Goal: Obtain resource: Download file/media

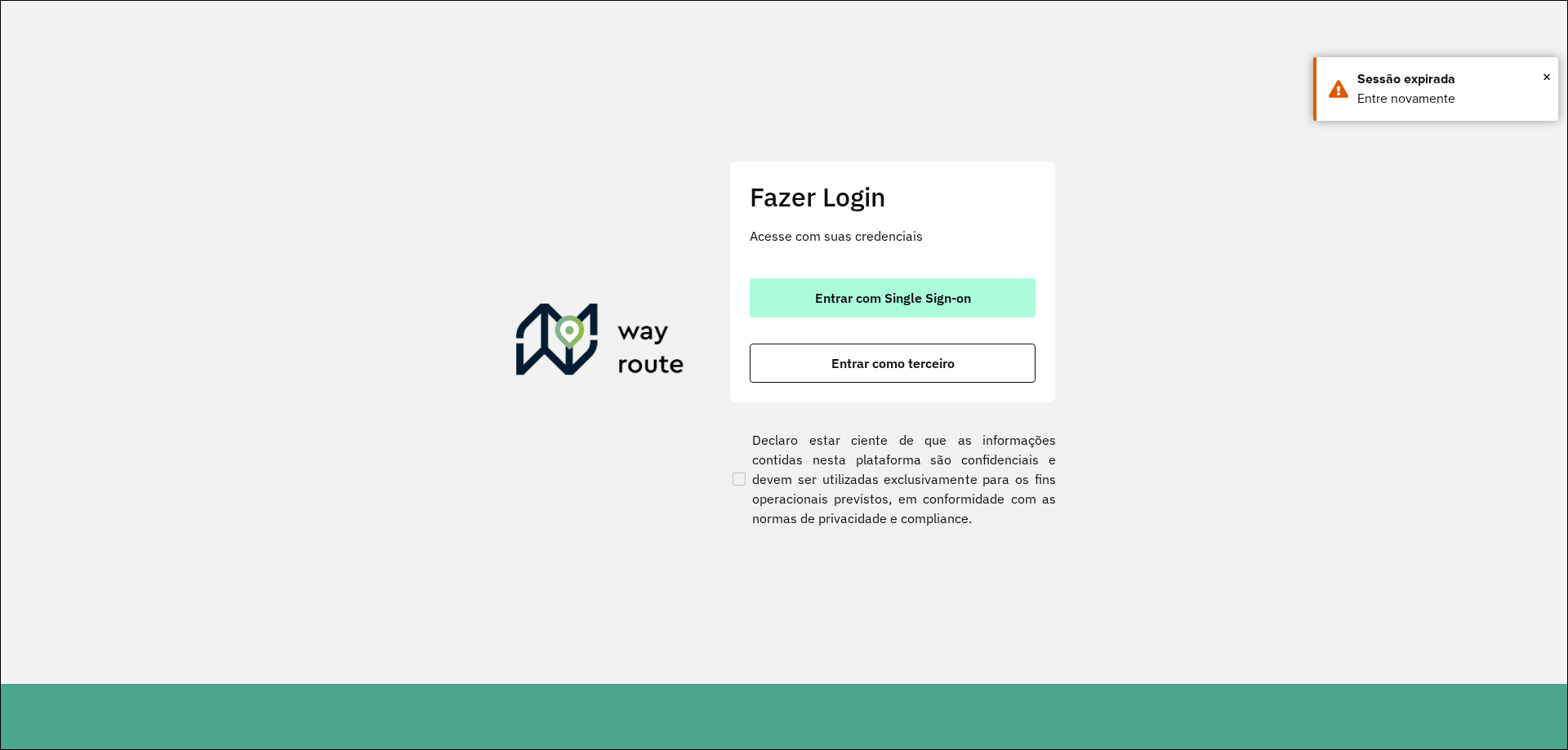
click at [880, 294] on span "Entrar com Single Sign-on" at bounding box center [893, 297] width 156 height 13
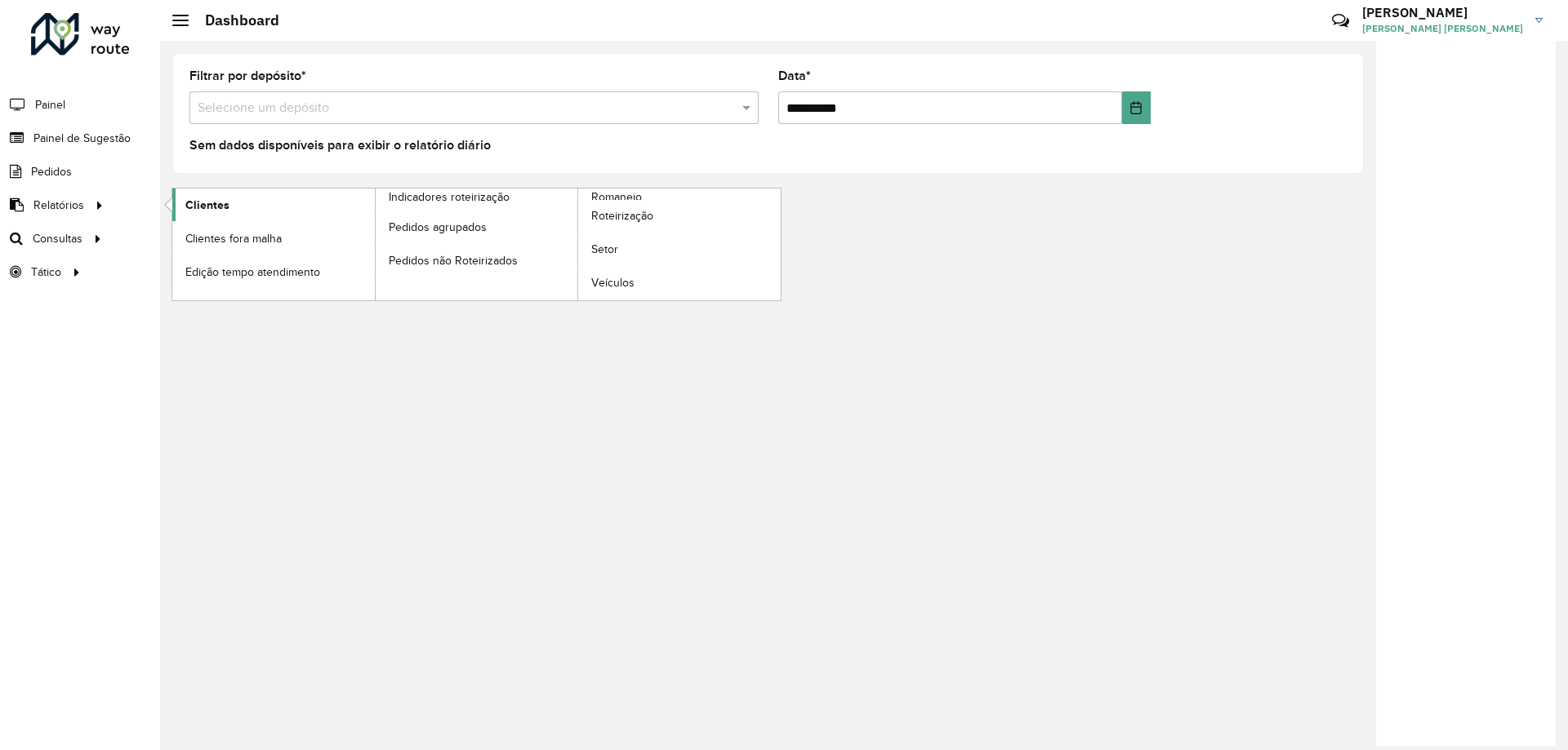
click at [204, 203] on span "Clientes" at bounding box center [208, 205] width 44 height 17
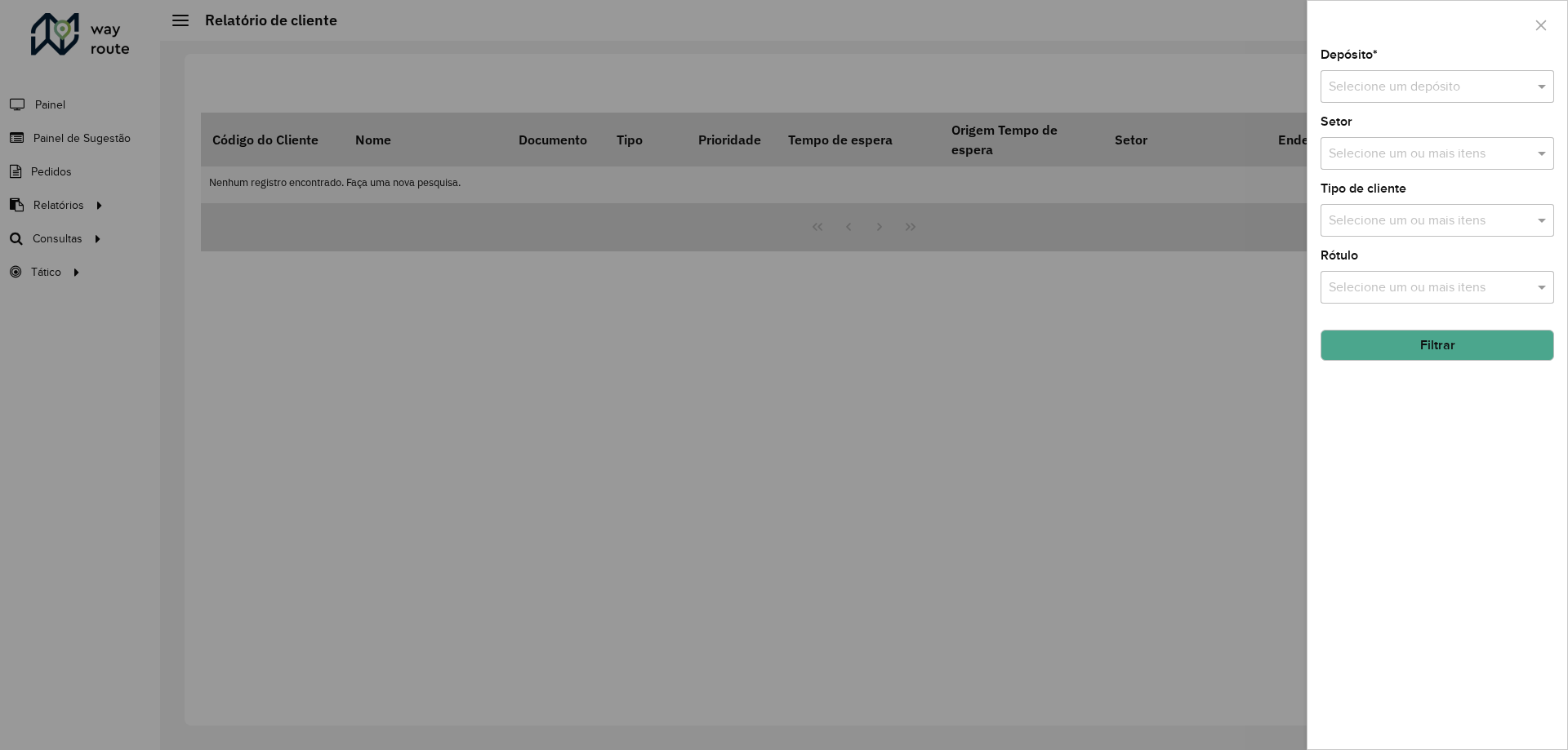
click at [1475, 104] on div "Depósito * Selecione um depósito Setor Selecione um ou mais itens Tipo de clien…" at bounding box center [1437, 399] width 259 height 701
click at [1401, 75] on div "Selecione um depósito" at bounding box center [1437, 86] width 234 height 33
click at [1387, 165] on span "CDD Fco Beltrao" at bounding box center [1376, 161] width 96 height 14
click at [1420, 353] on button "Filtrar" at bounding box center [1437, 345] width 234 height 31
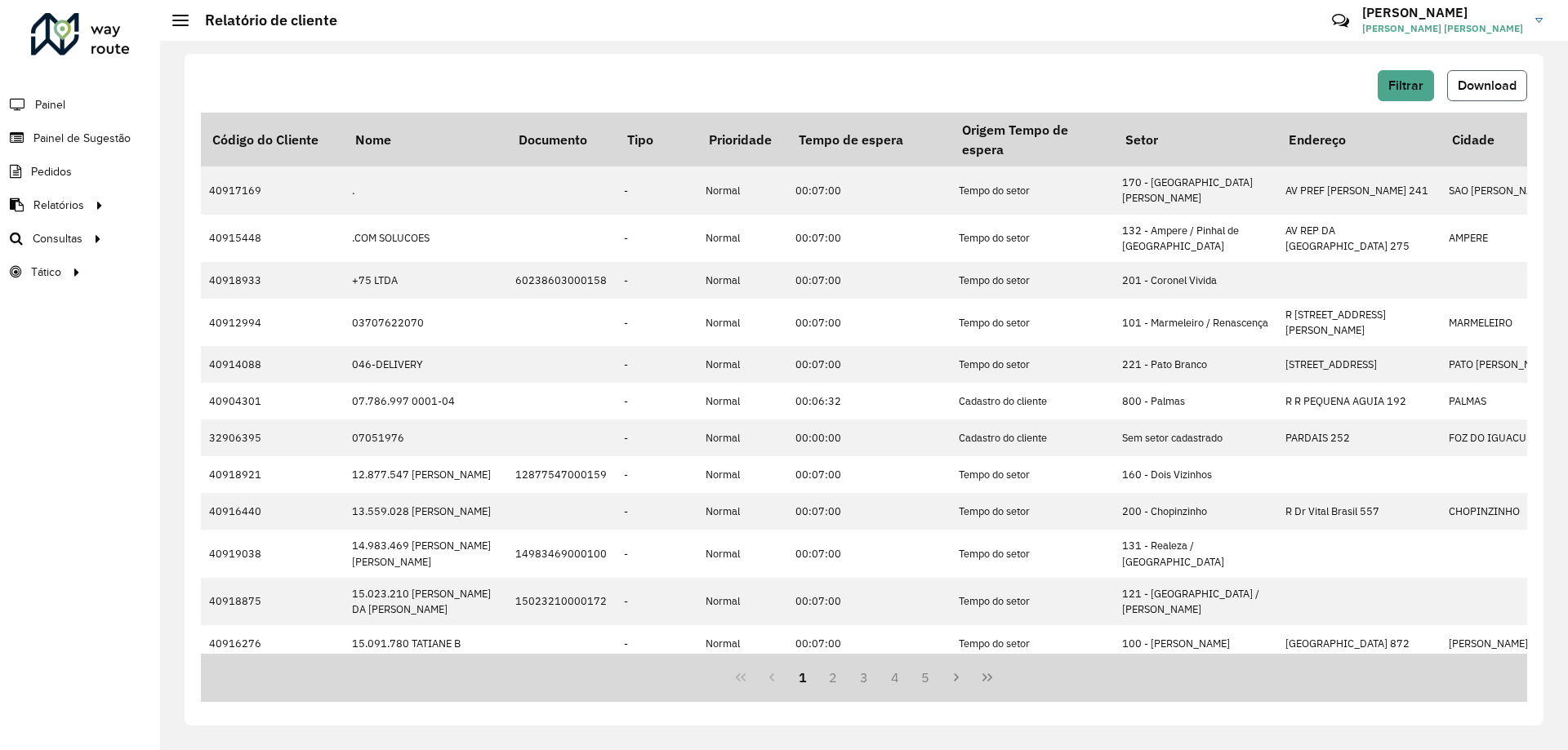
click at [1480, 87] on span "Download" at bounding box center [1487, 85] width 58 height 14
